Goal: Task Accomplishment & Management: Complete application form

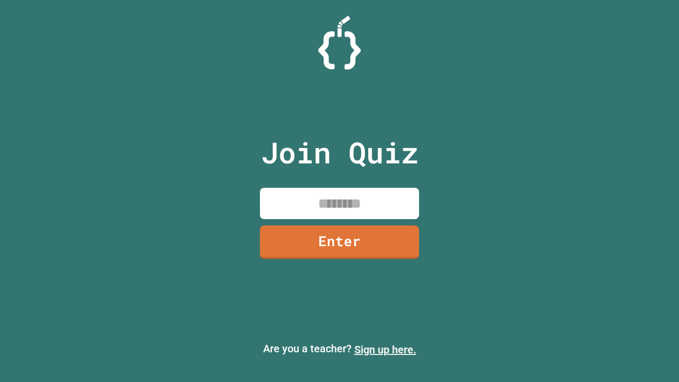
click at [385, 350] on link "Sign up here." at bounding box center [385, 349] width 62 height 13
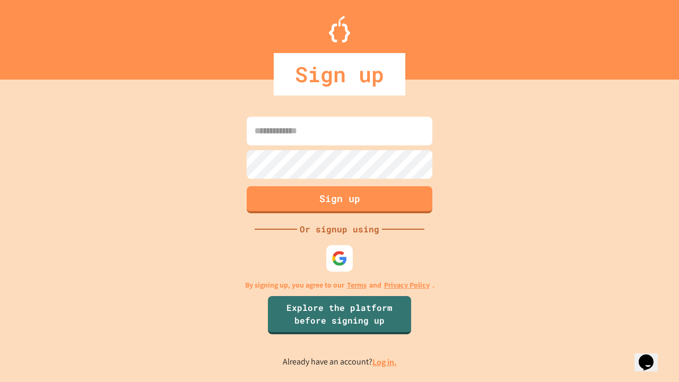
click at [385, 362] on link "Log in." at bounding box center [384, 361] width 24 height 11
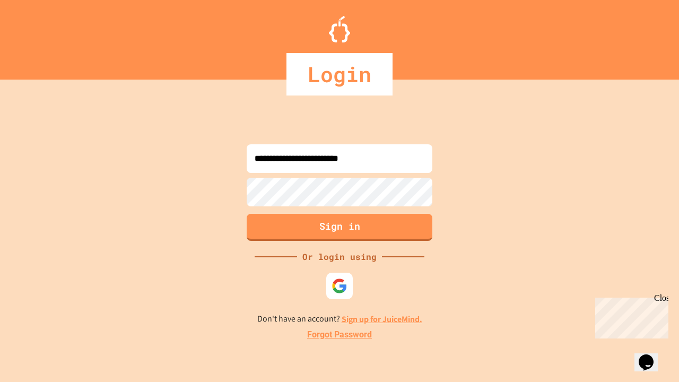
type input "**********"
